Goal: Information Seeking & Learning: Understand process/instructions

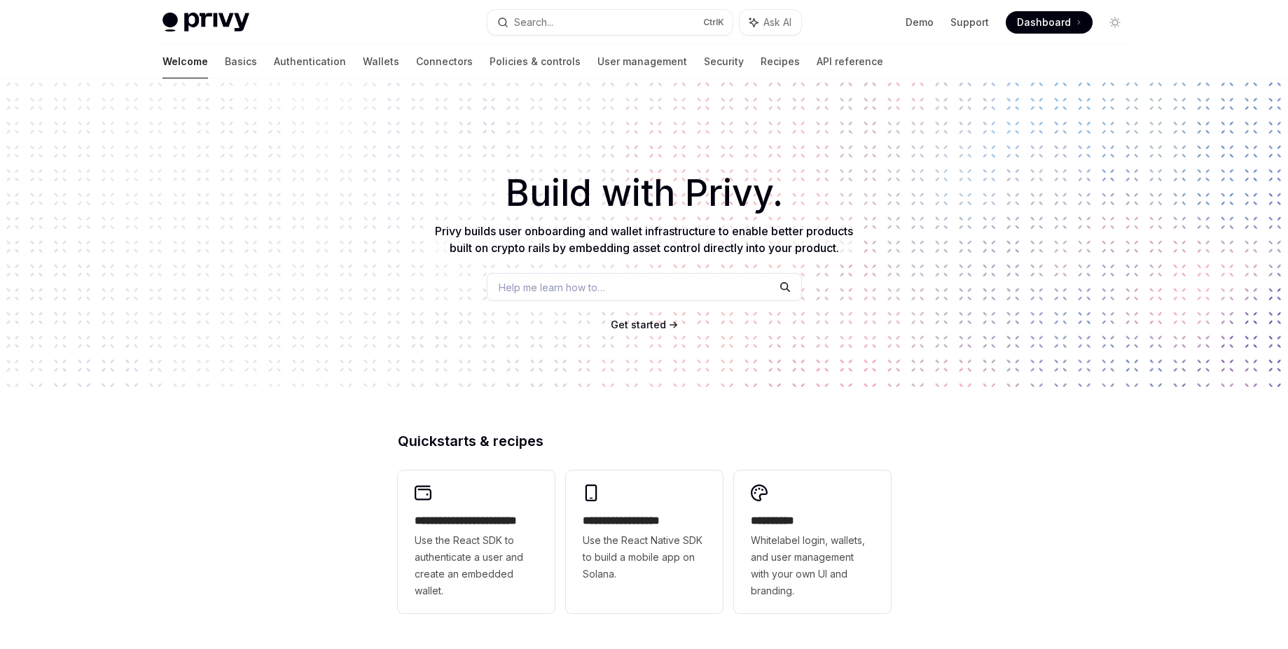
click at [274, 61] on link "Authentication" at bounding box center [310, 62] width 72 height 34
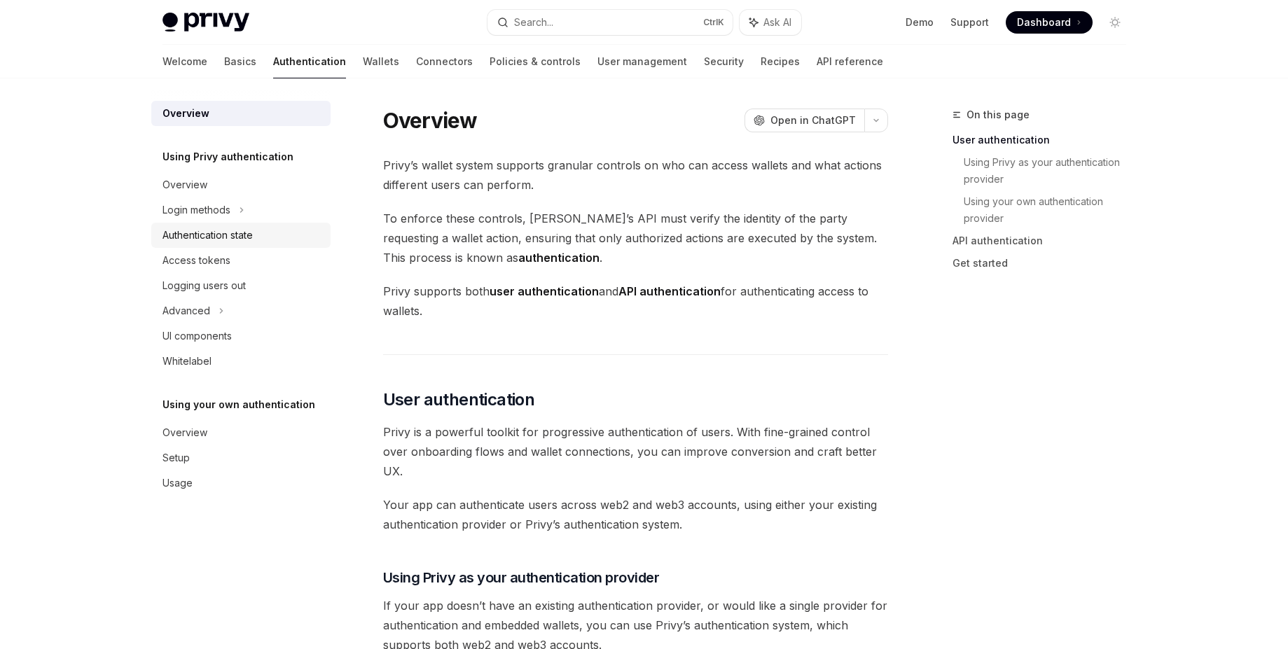
click at [236, 233] on div "Authentication state" at bounding box center [208, 235] width 90 height 17
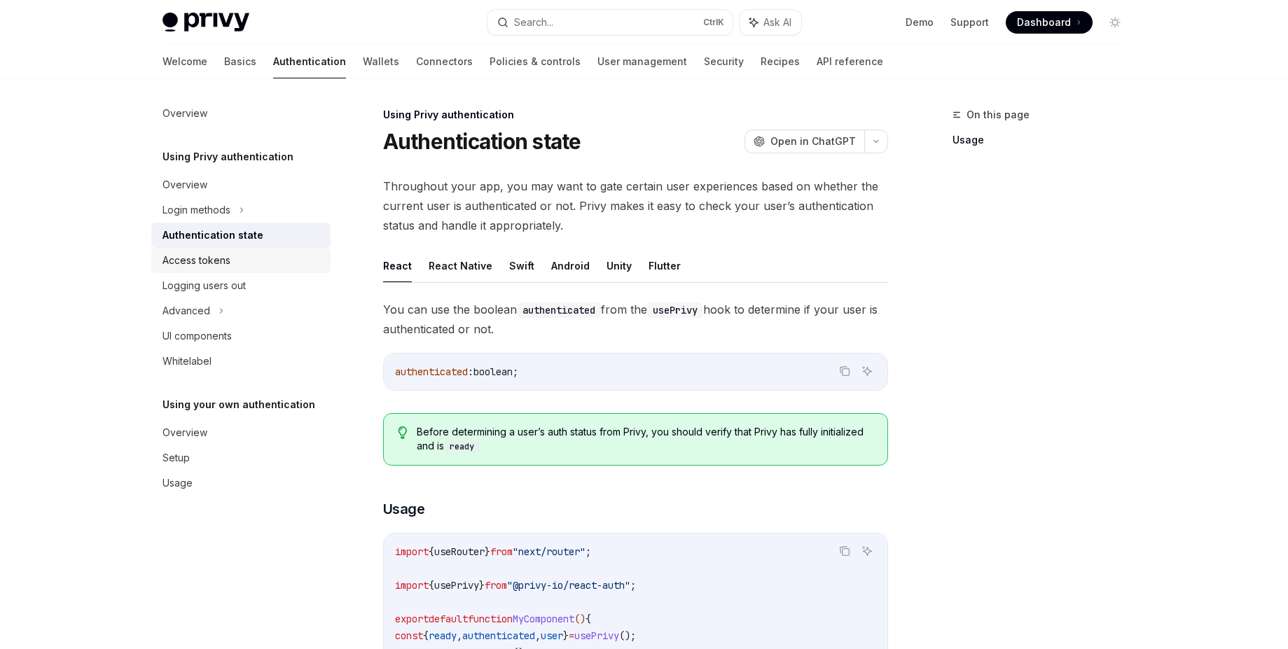
click at [232, 256] on div "Access tokens" at bounding box center [243, 260] width 160 height 17
type textarea "*"
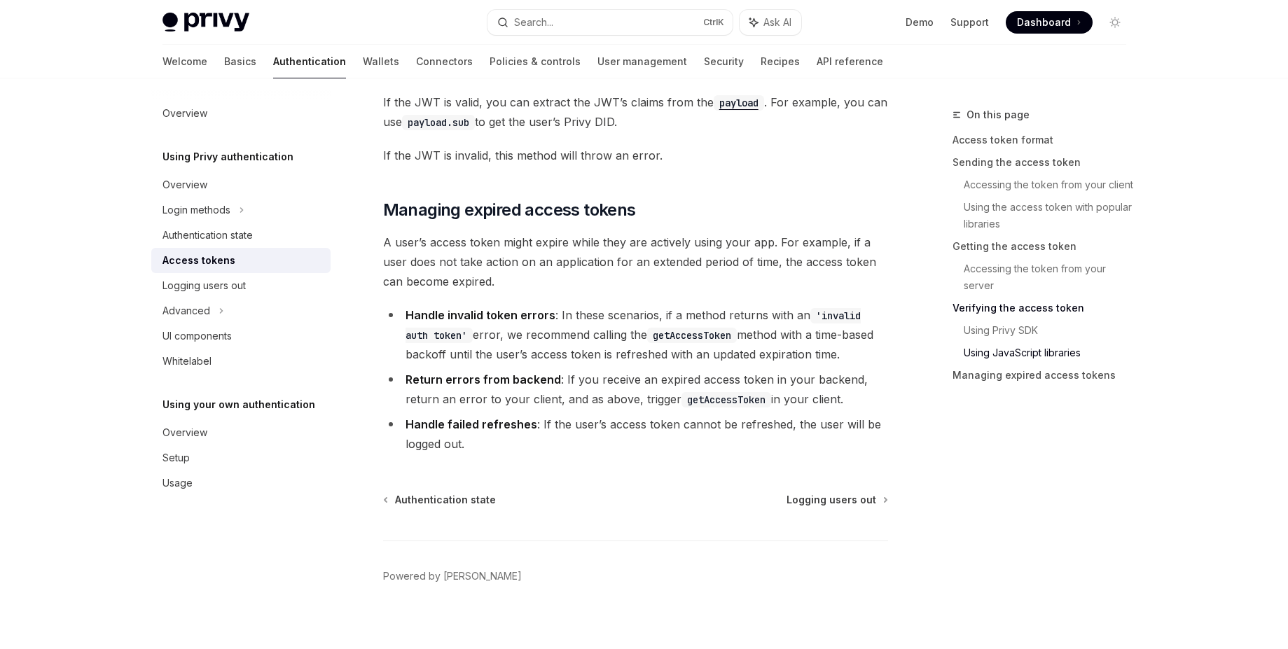
scroll to position [3567, 0]
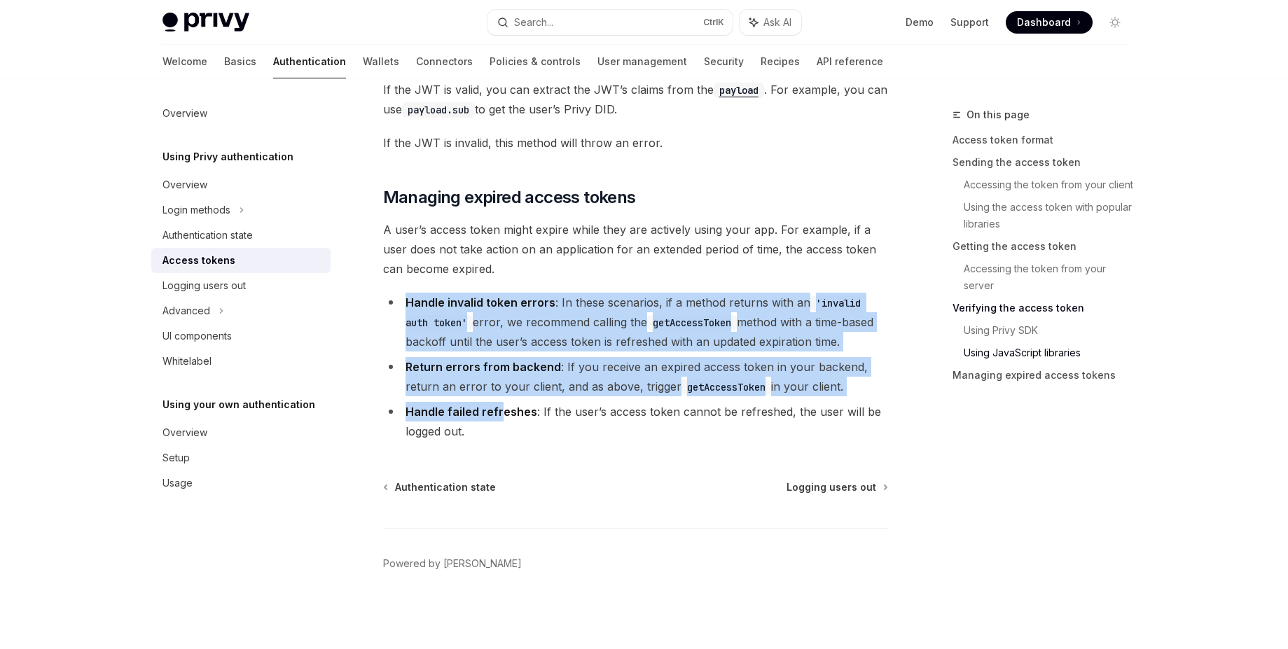
drag, startPoint x: 404, startPoint y: 304, endPoint x: 539, endPoint y: 447, distance: 197.2
click at [497, 422] on ul "Handle invalid token errors : In these scenarios, if a method returns with an '…" at bounding box center [635, 367] width 505 height 149
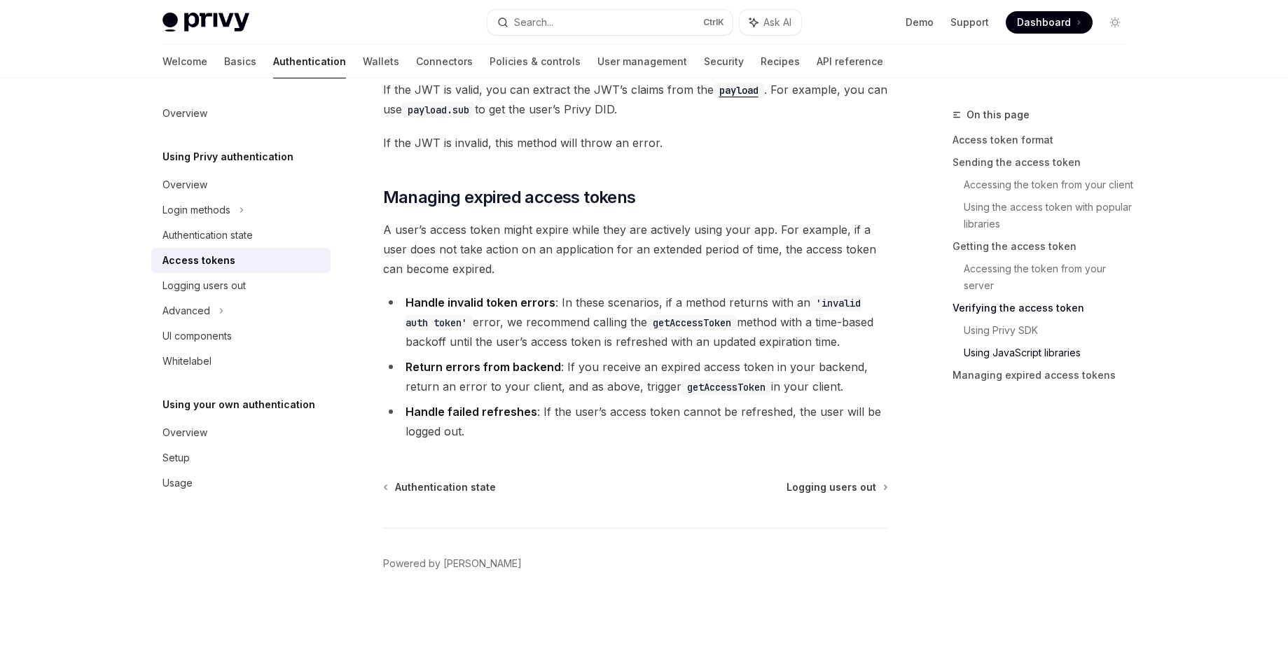
click at [474, 375] on li "Return errors from backend : If you receive an expired access token in your bac…" at bounding box center [635, 376] width 505 height 39
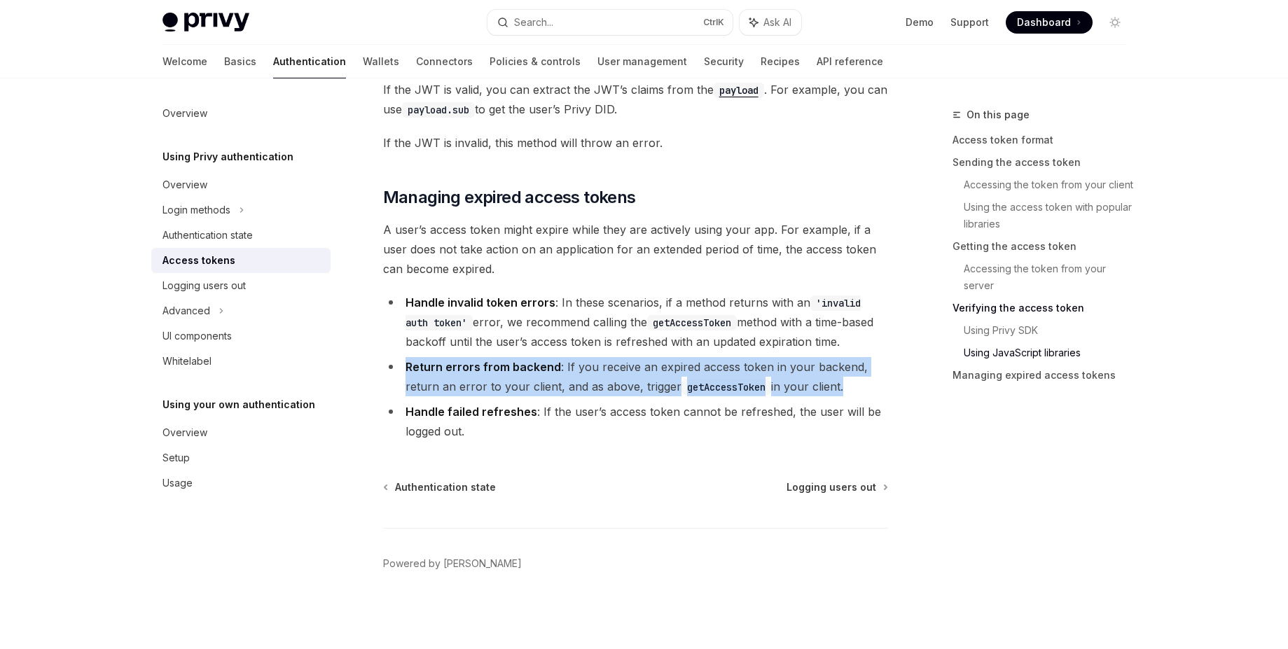
click at [474, 375] on li "Return errors from backend : If you receive an expired access token in your bac…" at bounding box center [635, 376] width 505 height 39
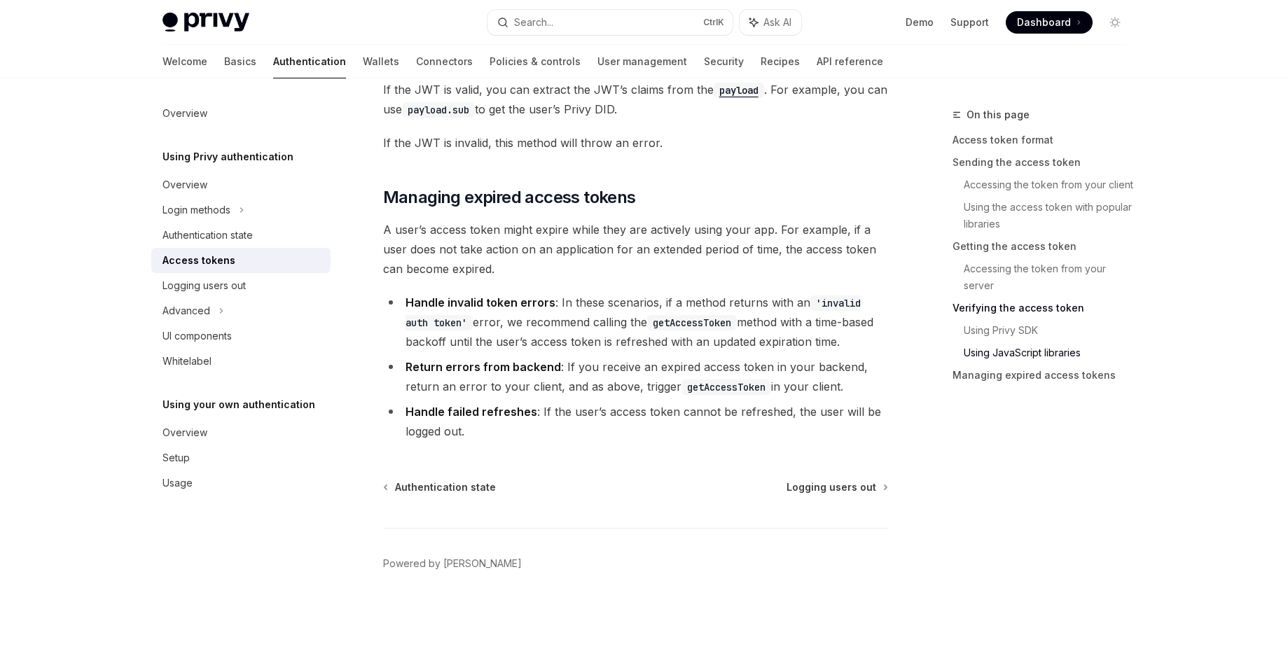
click at [441, 277] on span "A user’s access token might expire while they are actively using your app. For …" at bounding box center [635, 249] width 505 height 59
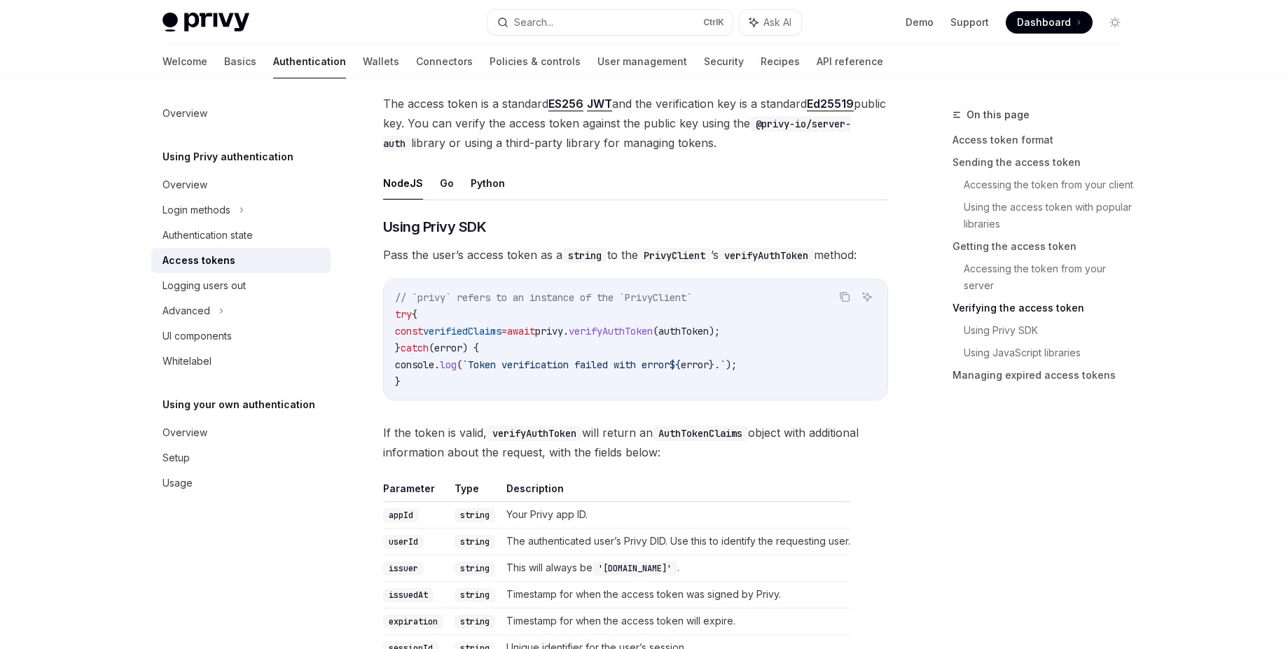
scroll to position [2053, 0]
